Goal: Information Seeking & Learning: Learn about a topic

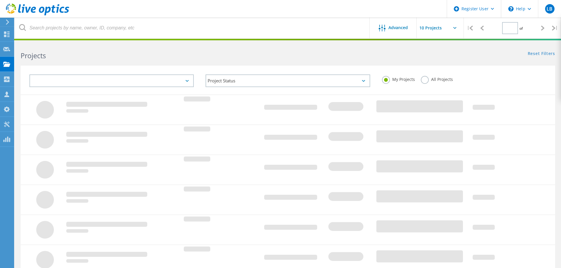
type input "1"
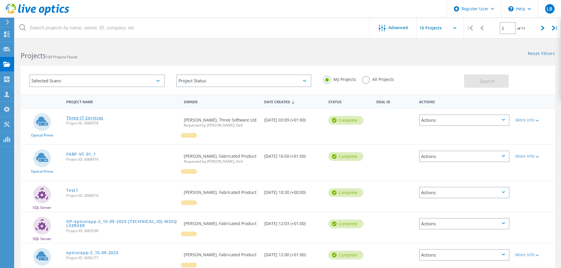
click at [99, 118] on link "Three IT Services" at bounding box center [84, 118] width 37 height 4
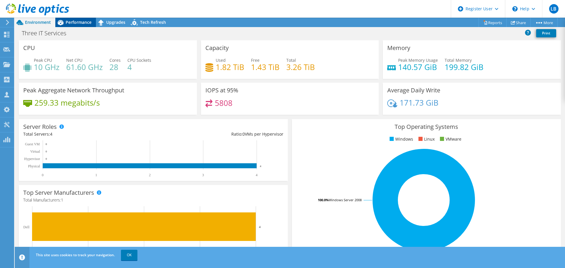
click at [79, 23] on span "Performance" at bounding box center [79, 22] width 26 height 6
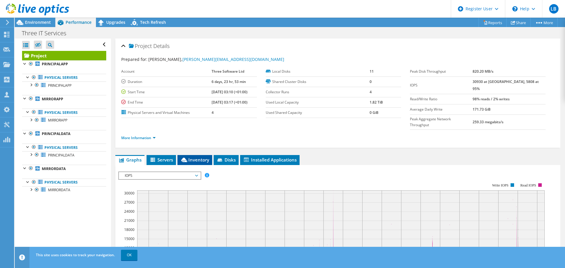
click at [190, 157] on span "Inventory" at bounding box center [194, 160] width 29 height 6
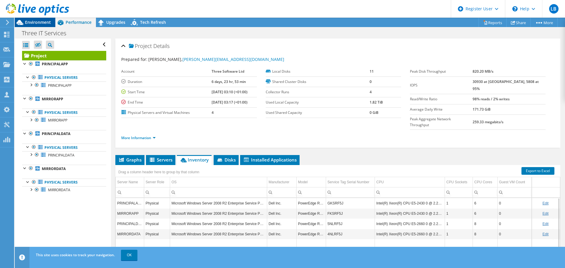
click at [33, 22] on span "Environment" at bounding box center [38, 22] width 26 height 6
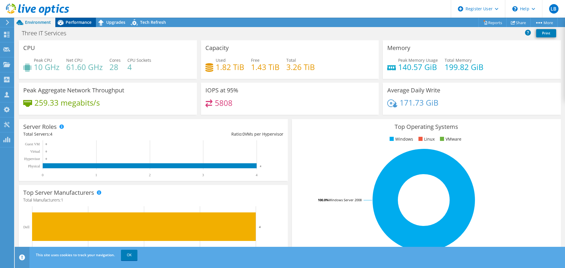
click at [82, 24] on span "Performance" at bounding box center [79, 22] width 26 height 6
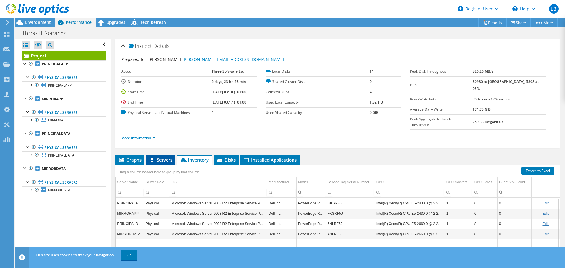
click at [160, 157] on span "Servers" at bounding box center [161, 160] width 24 height 6
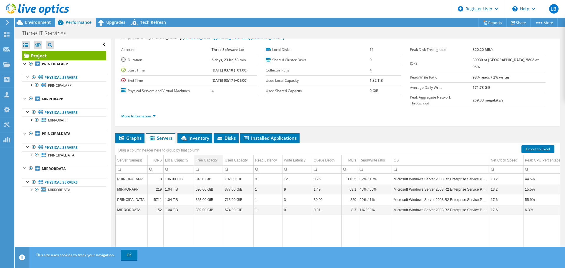
scroll to position [29, 0]
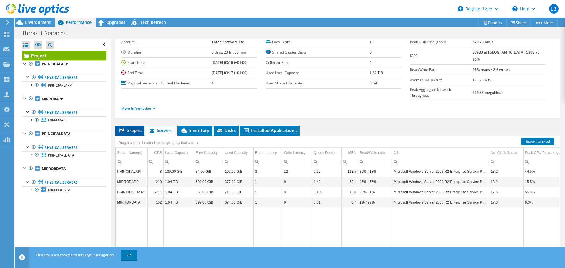
click at [129, 127] on span "Graphs" at bounding box center [129, 130] width 23 height 6
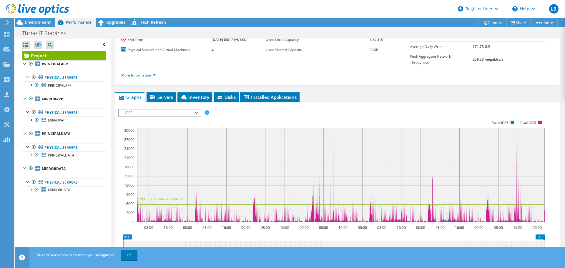
scroll to position [88, 0]
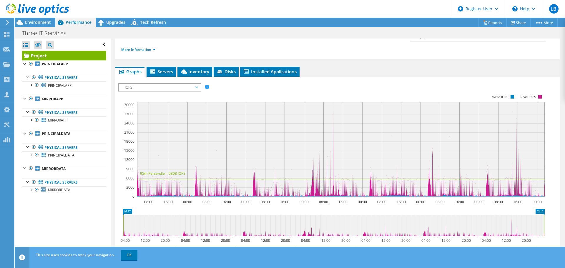
click at [194, 84] on span "IOPS" at bounding box center [160, 87] width 76 height 7
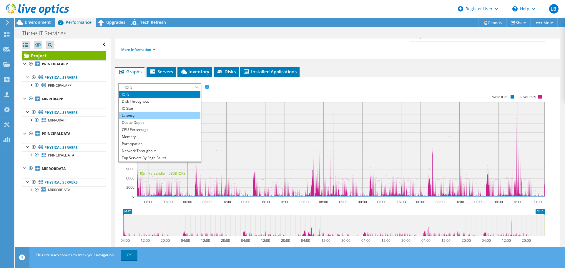
click at [152, 112] on li "Latency" at bounding box center [160, 115] width 82 height 7
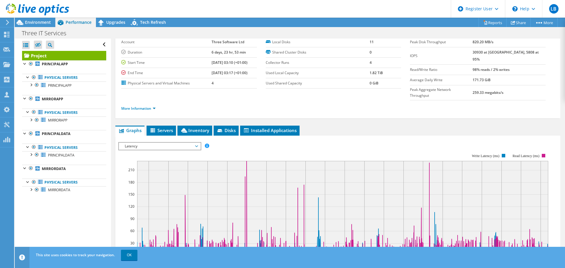
scroll to position [0, 0]
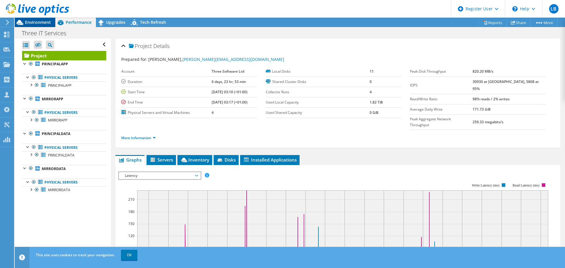
click at [37, 22] on span "Environment" at bounding box center [38, 22] width 26 height 6
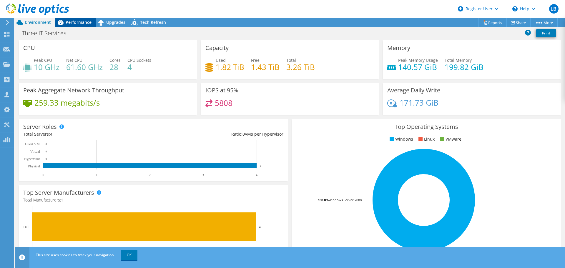
click at [80, 21] on span "Performance" at bounding box center [79, 22] width 26 height 6
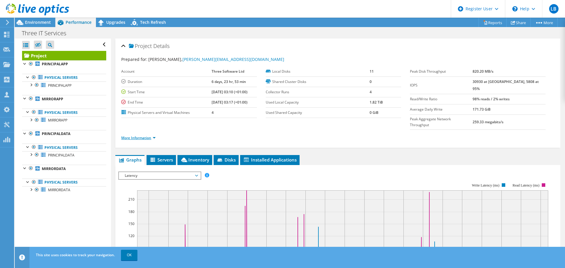
click at [156, 135] on link "More Information" at bounding box center [138, 137] width 34 height 5
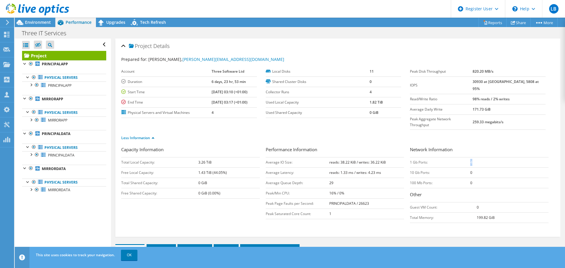
drag, startPoint x: 471, startPoint y: 152, endPoint x: 468, endPoint y: 151, distance: 3.5
click at [470, 157] on td "4" at bounding box center [509, 162] width 78 height 10
click at [463, 218] on div "Capacity Information Total Local Capacity: 3.26 TiB Free Local Capacity: 1.43 T…" at bounding box center [337, 190] width 433 height 89
click at [42, 19] on div at bounding box center [34, 10] width 69 height 20
click at [31, 22] on span "Environment" at bounding box center [38, 22] width 26 height 6
